Goal: Transaction & Acquisition: Purchase product/service

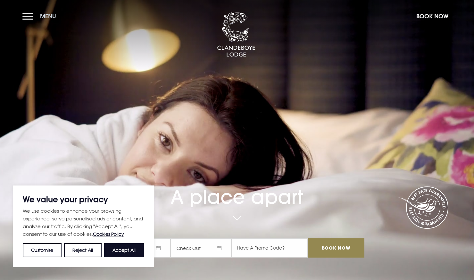
click at [34, 16] on button "Menu" at bounding box center [40, 16] width 37 height 14
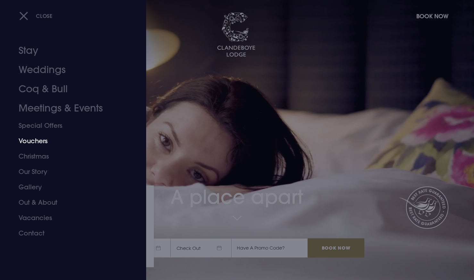
click at [37, 142] on link "Vouchers" at bounding box center [69, 140] width 101 height 15
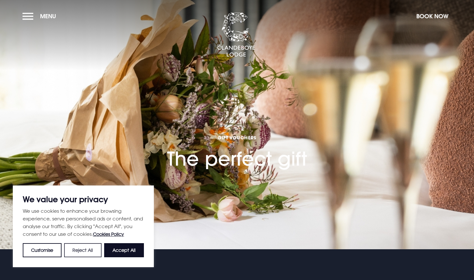
click at [90, 249] on button "Reject All" at bounding box center [82, 250] width 37 height 14
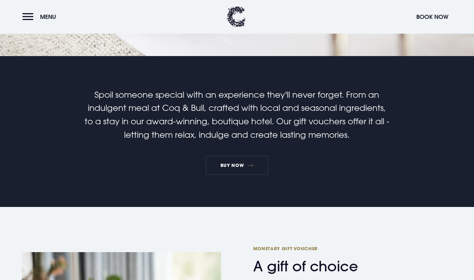
scroll to position [192, 0]
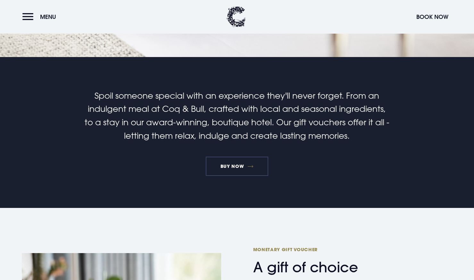
click at [238, 170] on link "BUY NOW" at bounding box center [237, 166] width 62 height 19
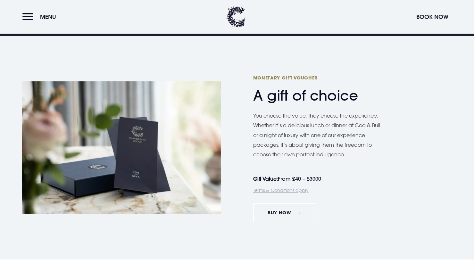
scroll to position [384, 0]
